Goal: Find specific page/section: Find specific page/section

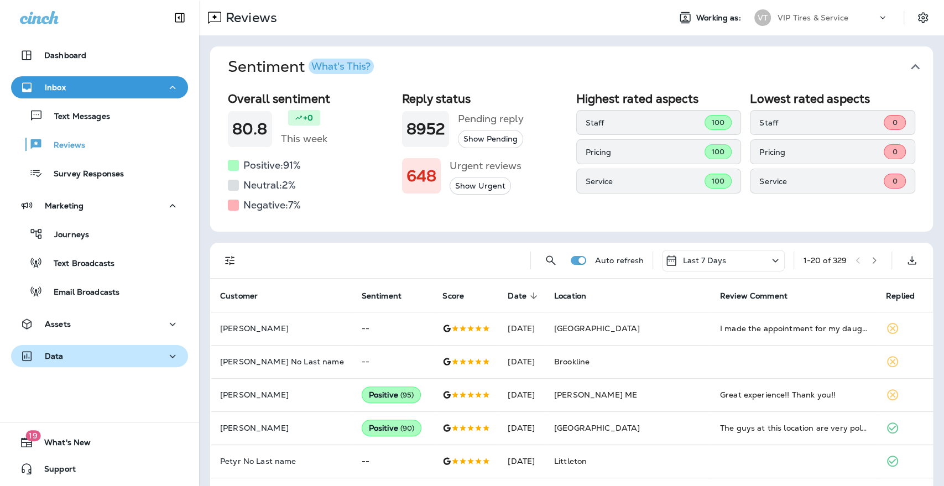
click at [58, 358] on p "Data" at bounding box center [54, 356] width 19 height 9
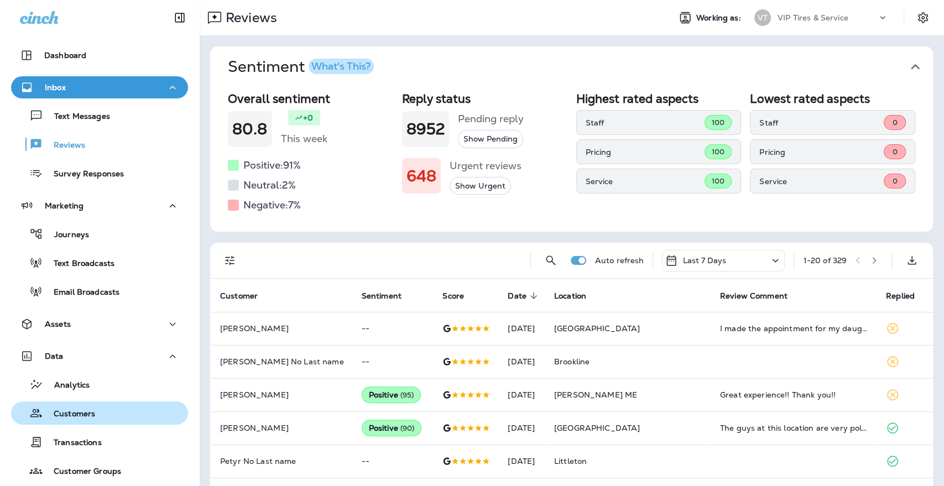
click at [74, 411] on p "Customers" at bounding box center [69, 414] width 53 height 11
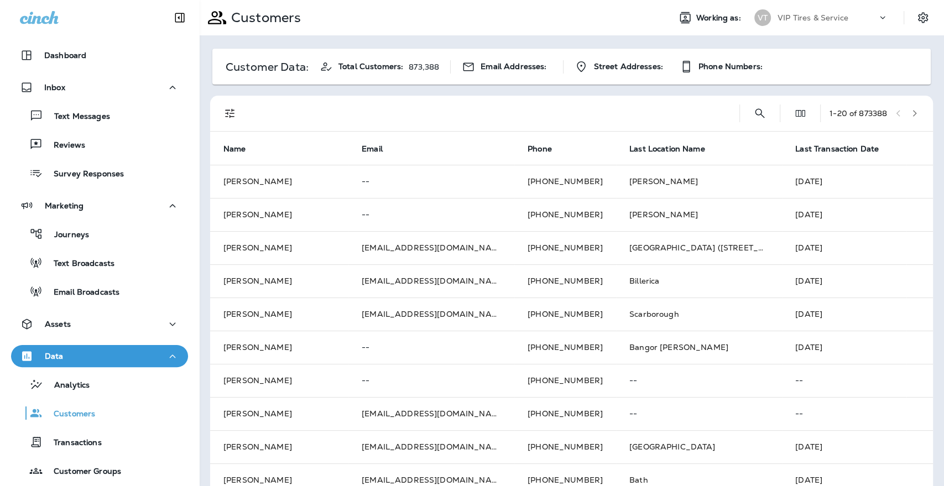
click at [773, 115] on div "1 - 20 of 873388" at bounding box center [574, 113] width 710 height 35
click at [755, 113] on icon "Search Customers" at bounding box center [759, 112] width 9 height 9
type input "**********"
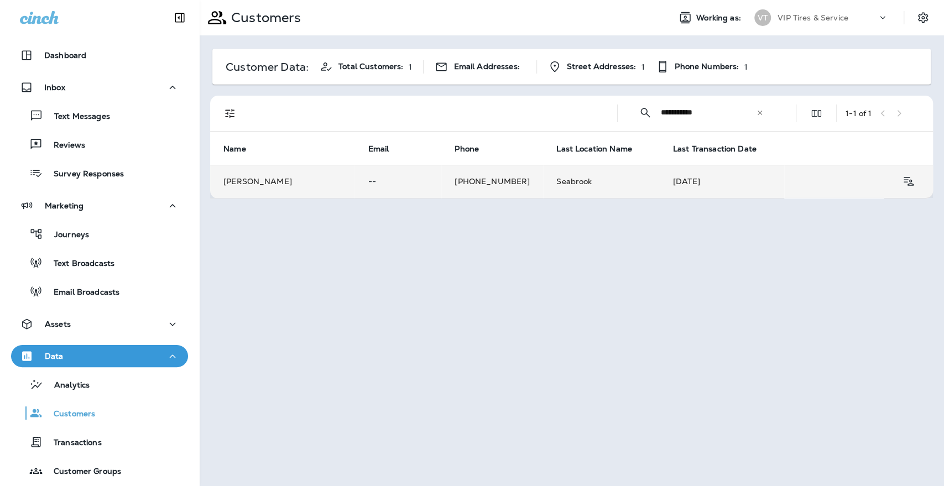
click at [263, 176] on td "[PERSON_NAME]" at bounding box center [282, 181] width 144 height 33
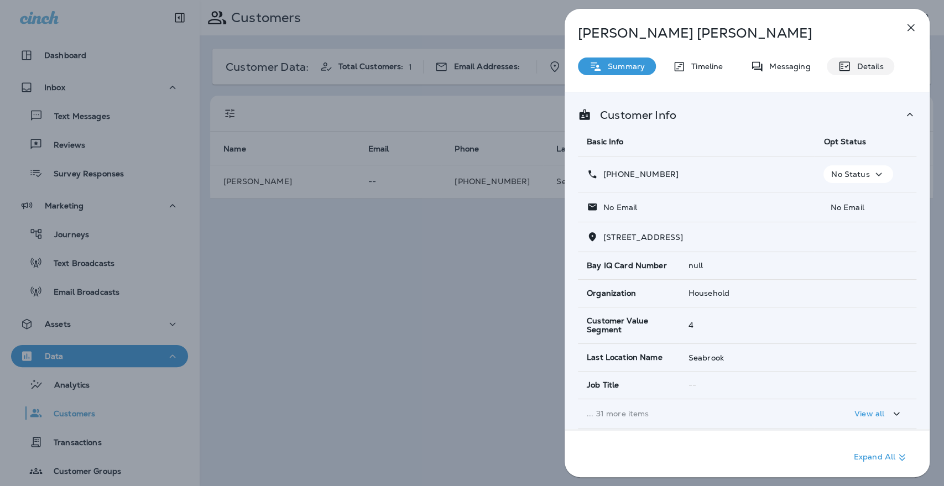
click at [863, 69] on p "Details" at bounding box center [867, 66] width 32 height 9
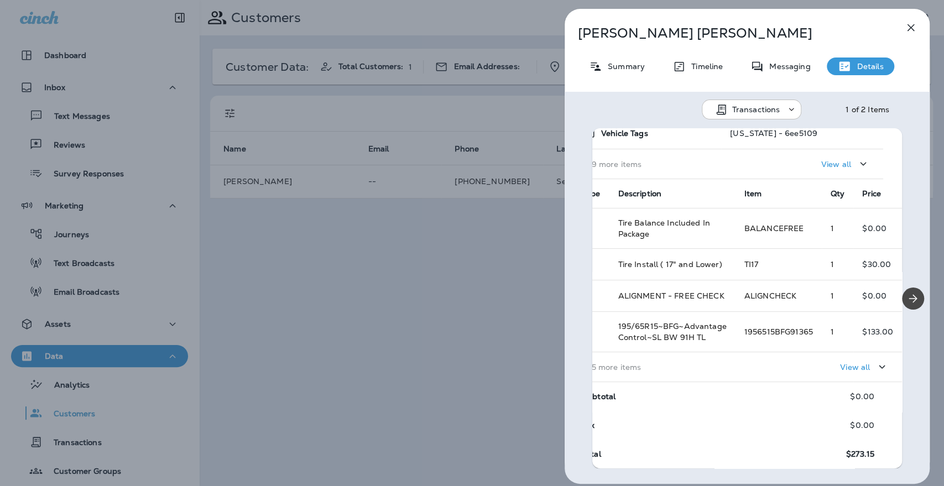
scroll to position [143, 0]
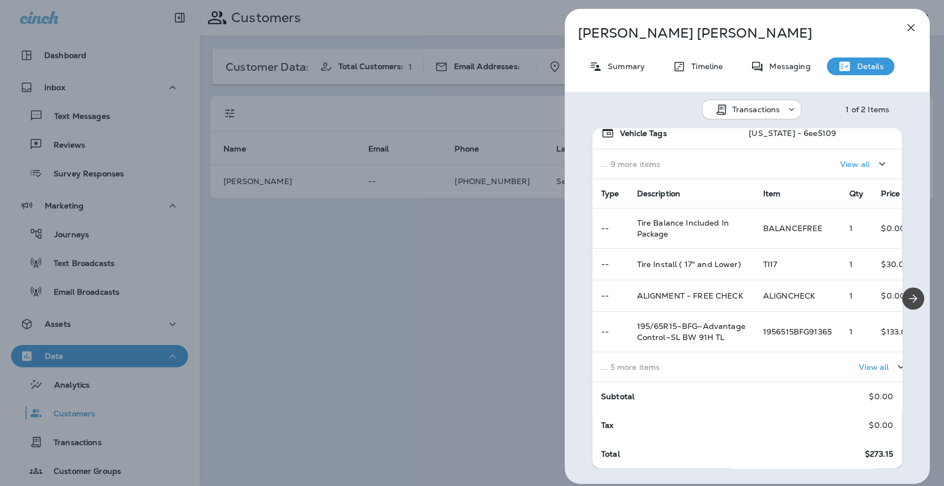
click at [644, 363] on p "... 5 more items" at bounding box center [673, 367] width 144 height 9
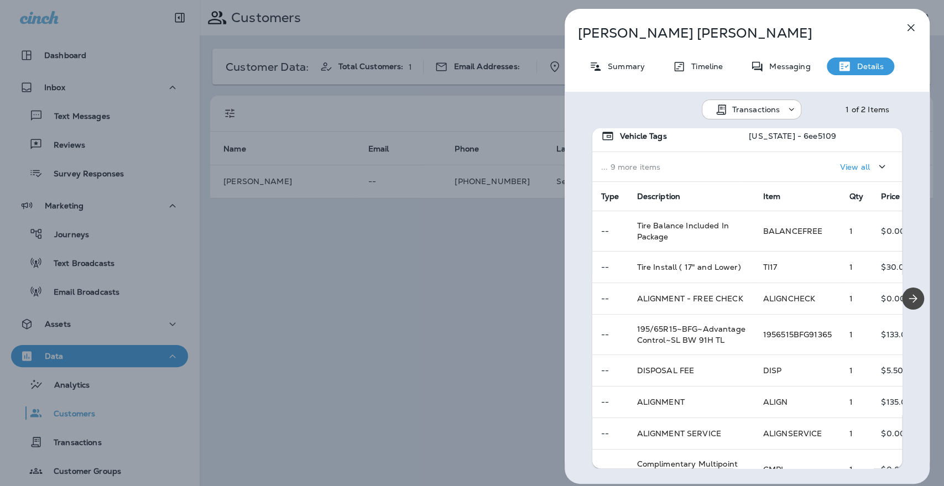
scroll to position [134, 0]
